Goal: Navigation & Orientation: Find specific page/section

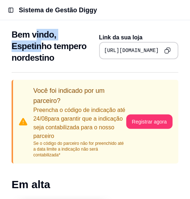
drag, startPoint x: 14, startPoint y: 42, endPoint x: 52, endPoint y: 64, distance: 44.1
click at [52, 64] on h2 "Bem vindo, Espetinho tempero nordestino" at bounding box center [53, 46] width 82 height 35
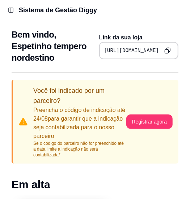
click at [126, 12] on div "Sistema de Gestão Diggy" at bounding box center [101, 10] width 165 height 10
